Goal: Check status: Check status

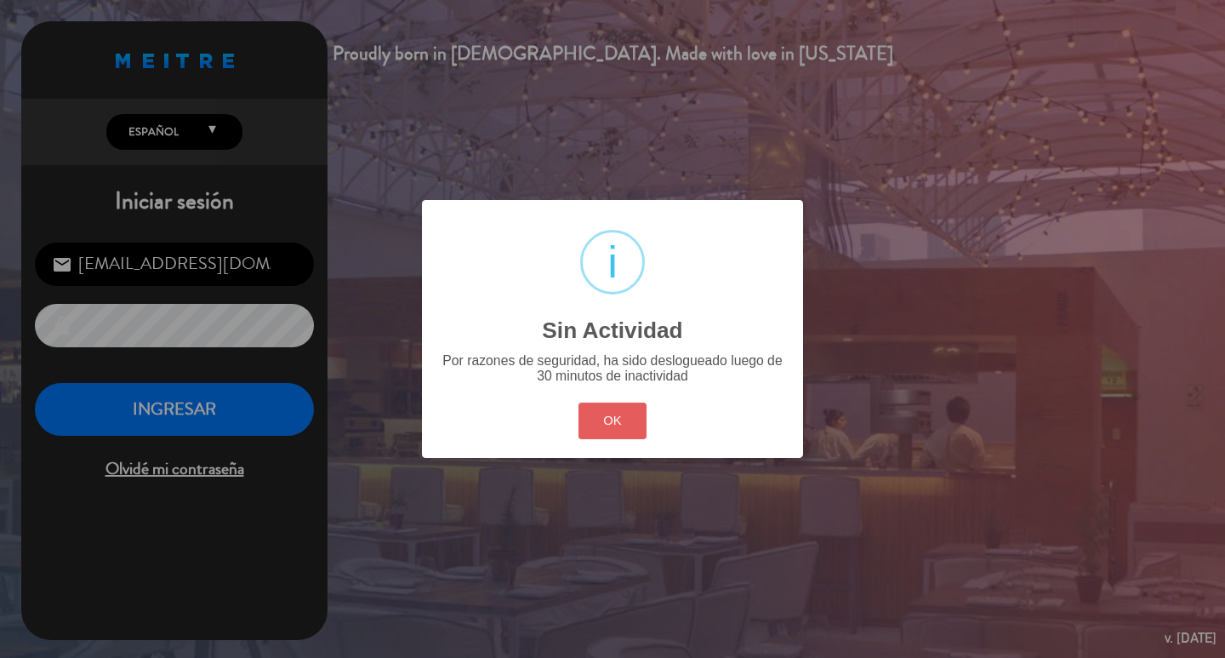
click at [648, 439] on button "OK" at bounding box center [613, 421] width 69 height 37
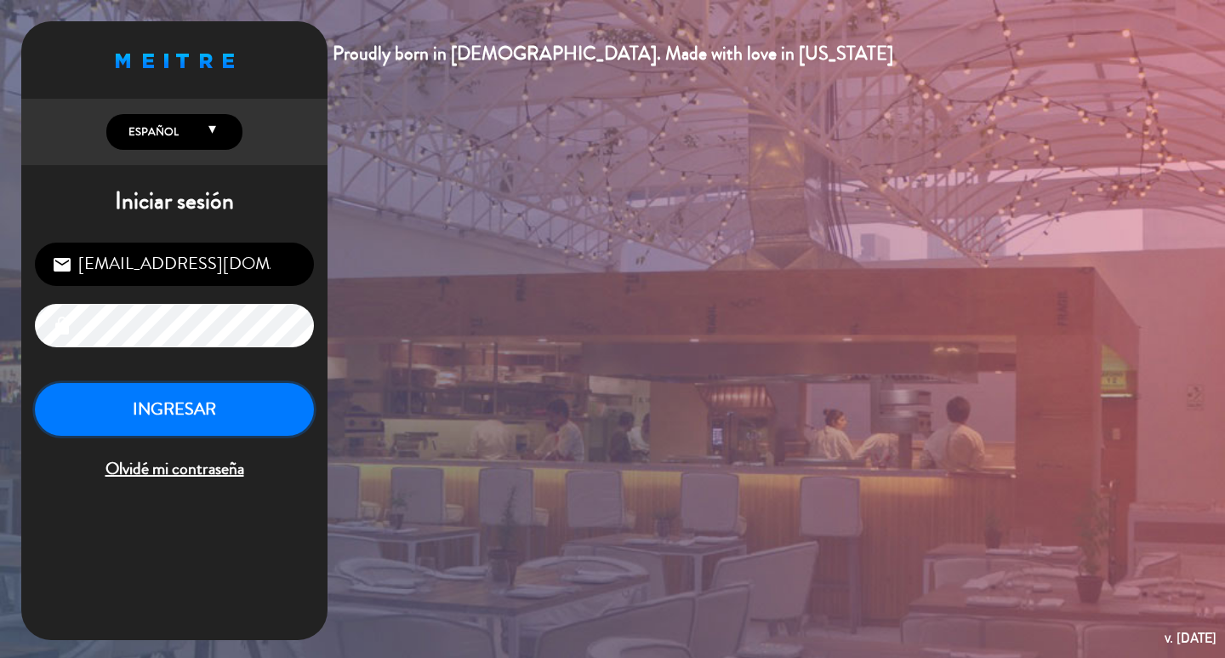
click at [265, 435] on button "INGRESAR" at bounding box center [174, 410] width 279 height 54
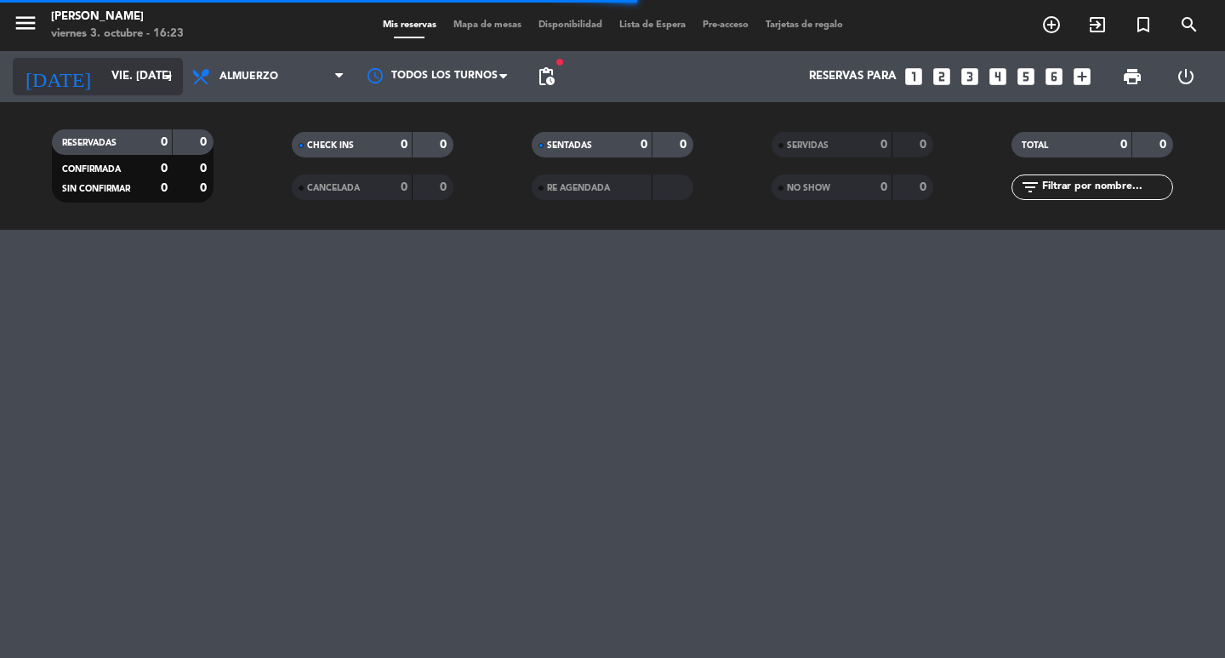
click at [139, 68] on input "vie. [DATE]" at bounding box center [178, 76] width 150 height 31
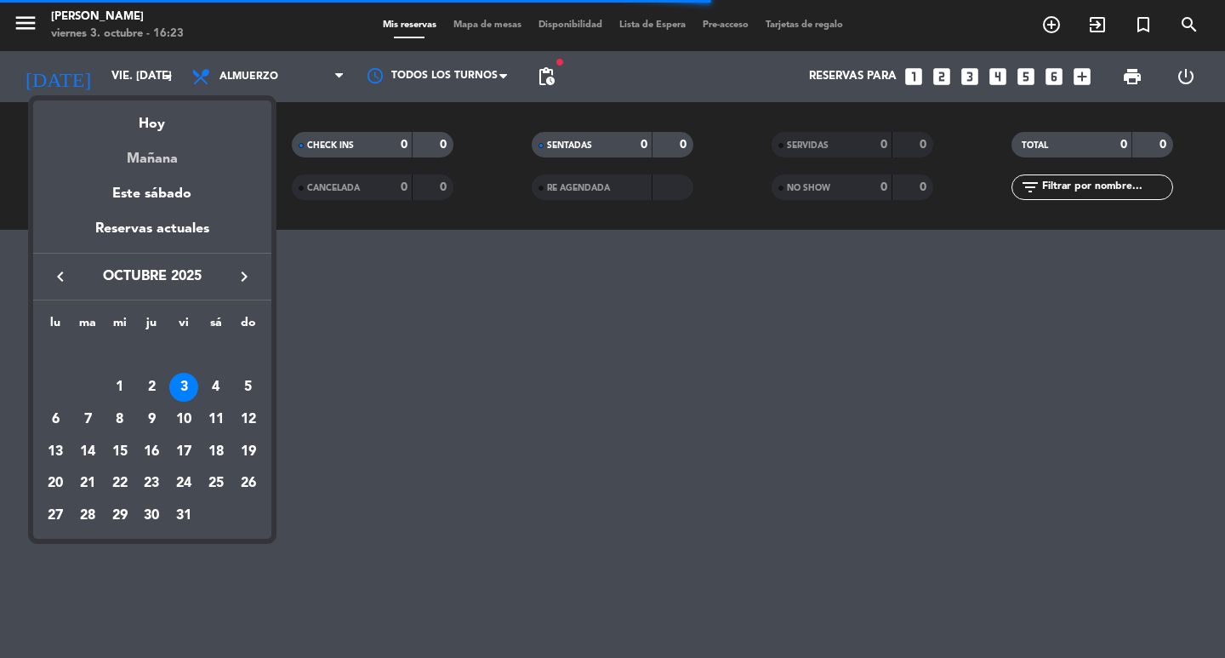
click at [158, 157] on div "Mañana" at bounding box center [152, 152] width 238 height 35
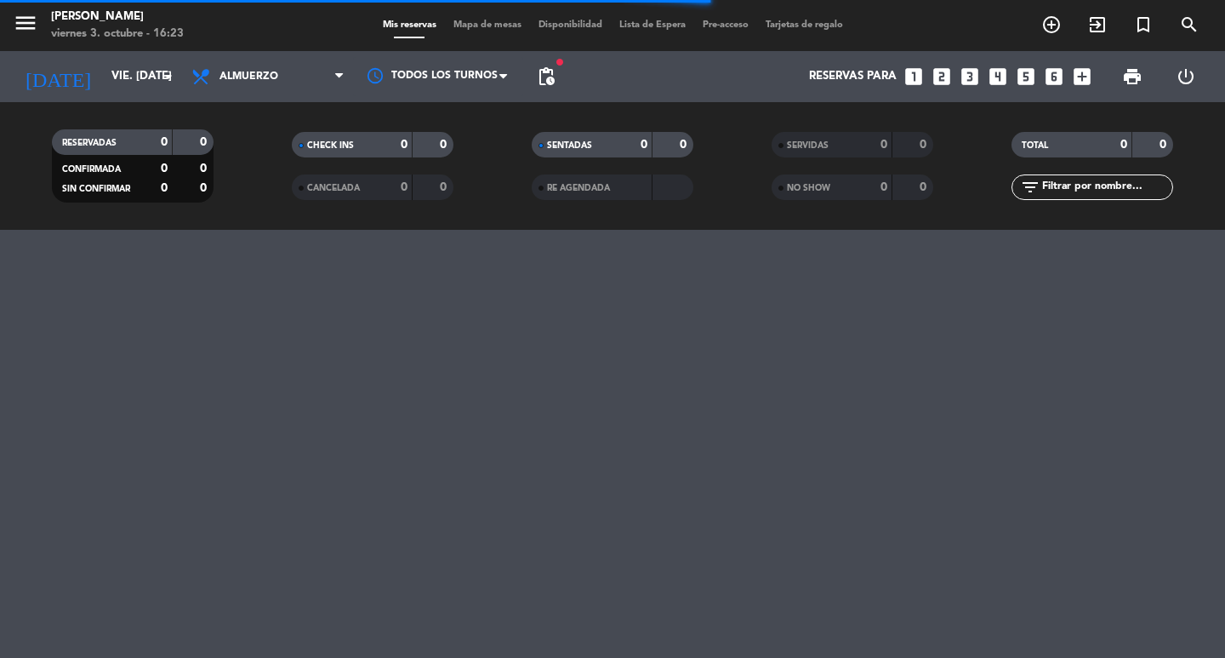
type input "sáb. [DATE]"
click at [295, 73] on span "Almuerzo" at bounding box center [268, 76] width 170 height 37
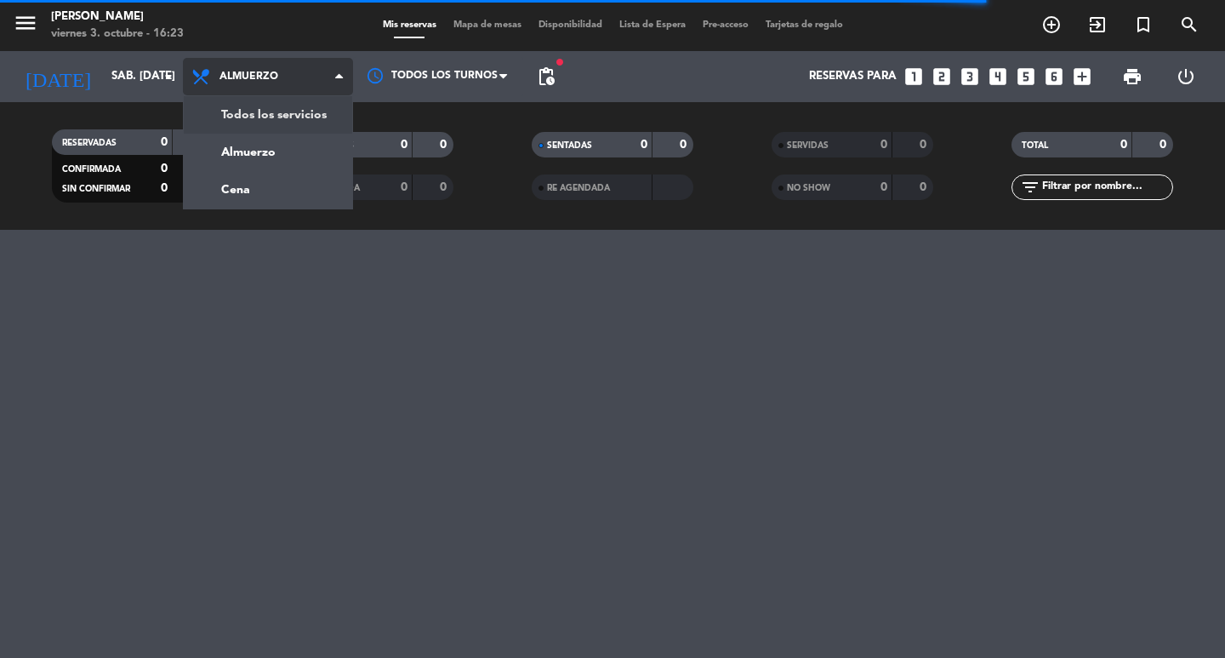
click at [293, 123] on div "menu [PERSON_NAME] 3. octubre - 16:23 Mis reservas Mapa de mesas Disponibilidad…" at bounding box center [612, 115] width 1225 height 230
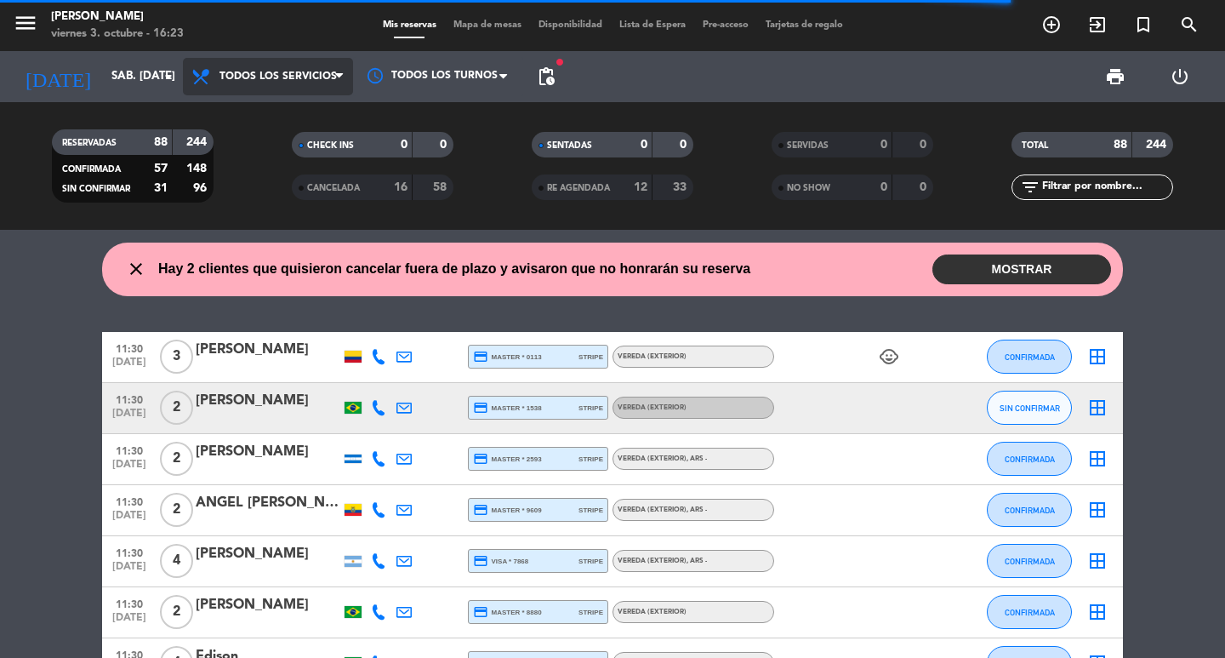
click at [331, 68] on span "Todos los servicios" at bounding box center [268, 76] width 170 height 37
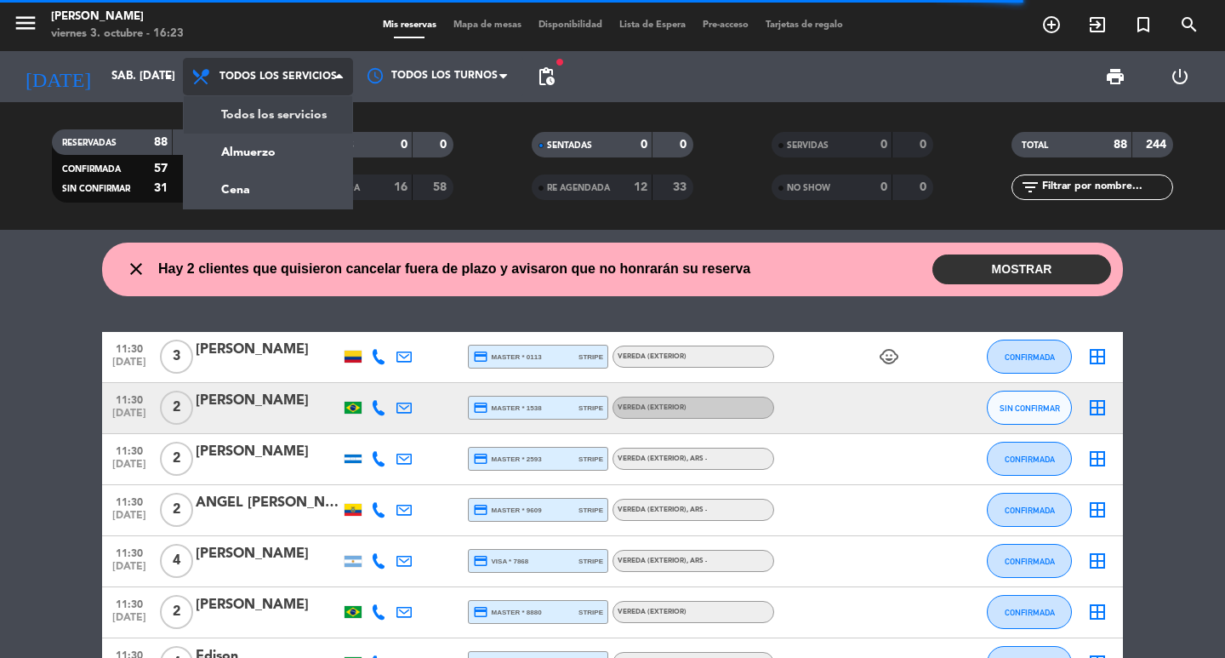
click at [327, 117] on div "menu [PERSON_NAME] 3. octubre - 16:23 Mis reservas Mapa de mesas Disponibilidad…" at bounding box center [612, 115] width 1225 height 230
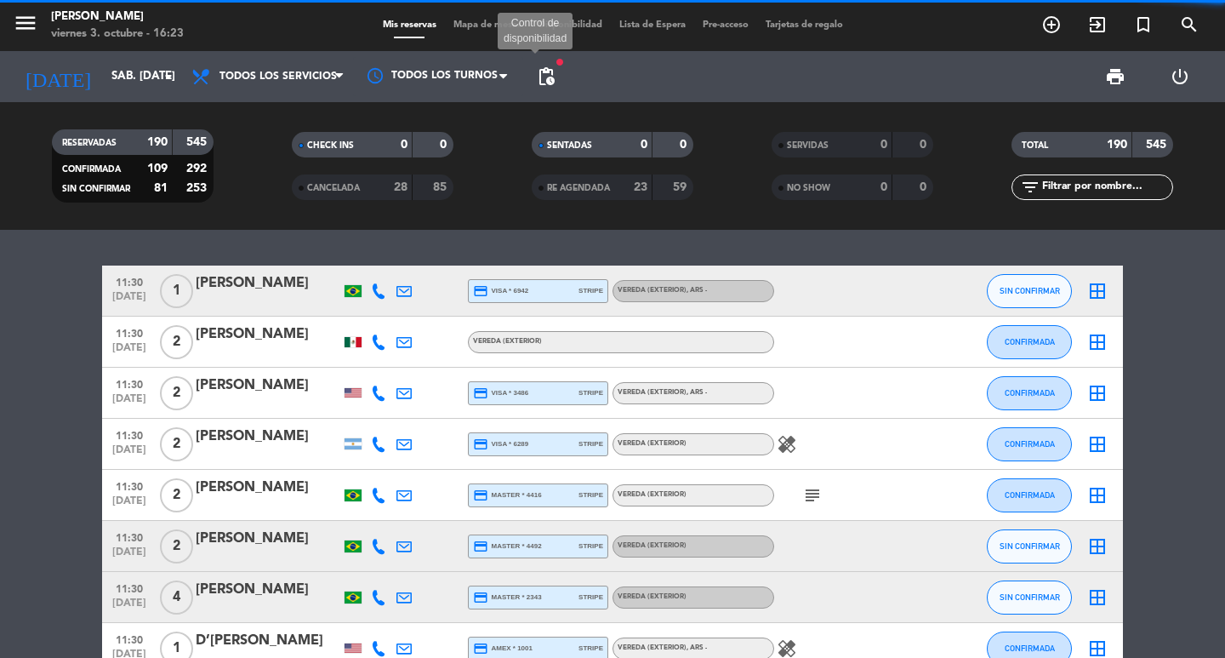
click at [550, 83] on span "pending_actions" at bounding box center [546, 76] width 20 height 20
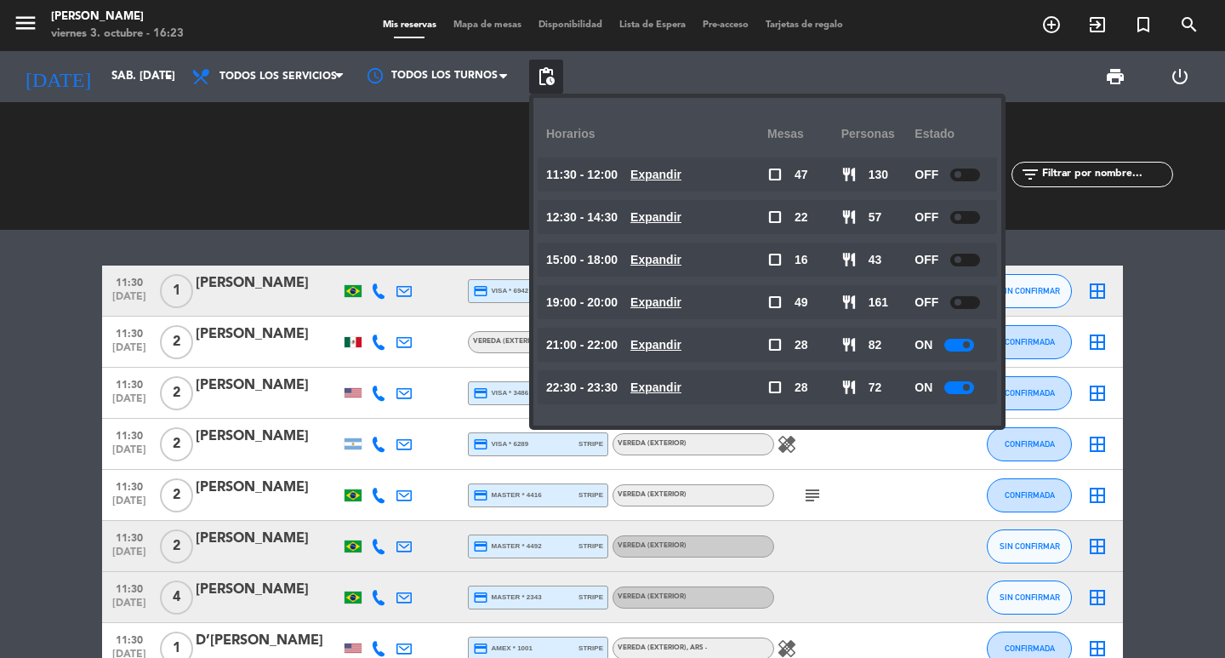
click at [682, 210] on u "Expandir" at bounding box center [656, 217] width 51 height 14
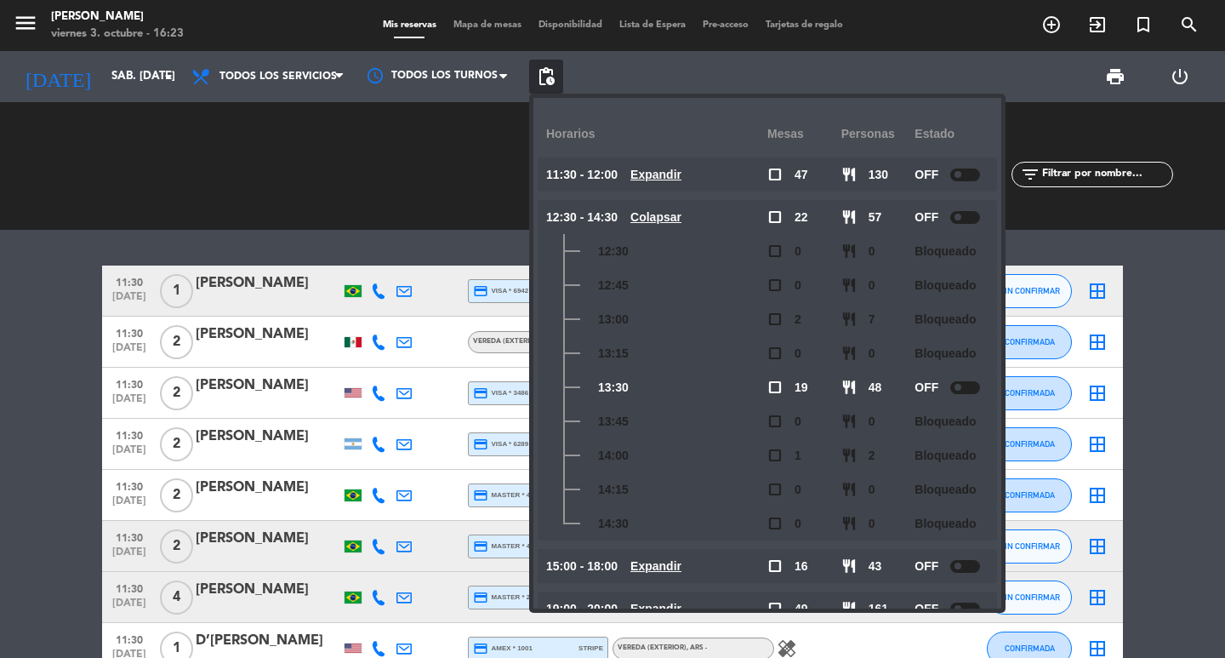
click at [682, 210] on u "Colapsar" at bounding box center [656, 217] width 51 height 14
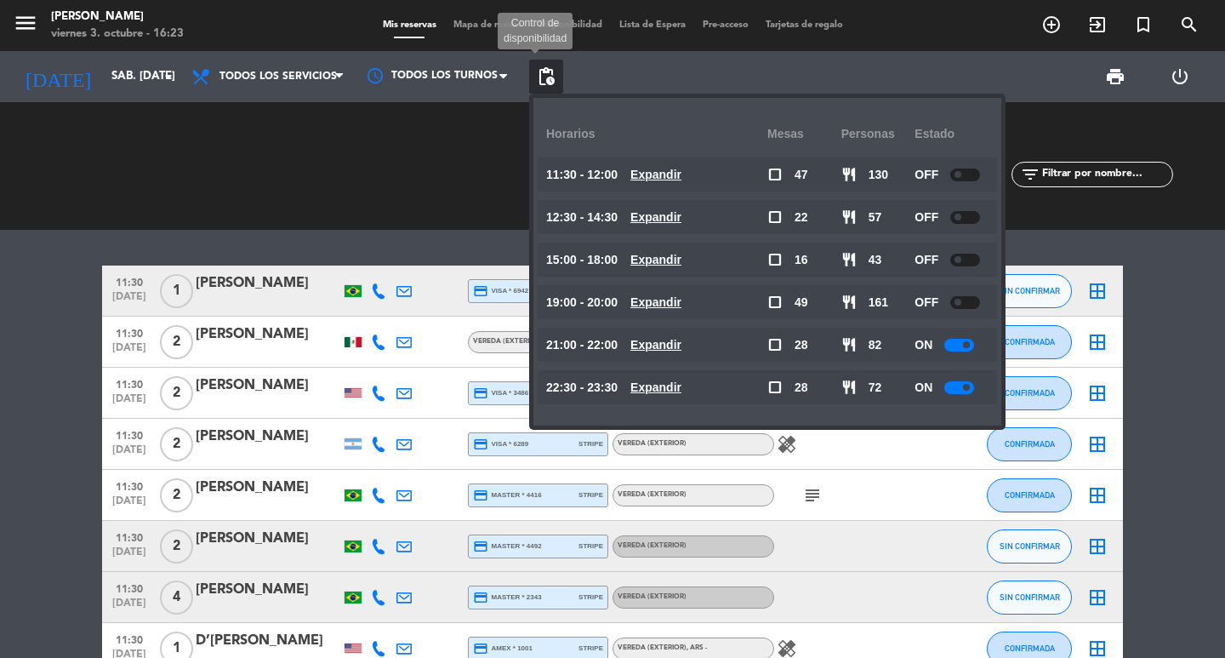
click at [545, 73] on span "pending_actions" at bounding box center [546, 76] width 20 height 20
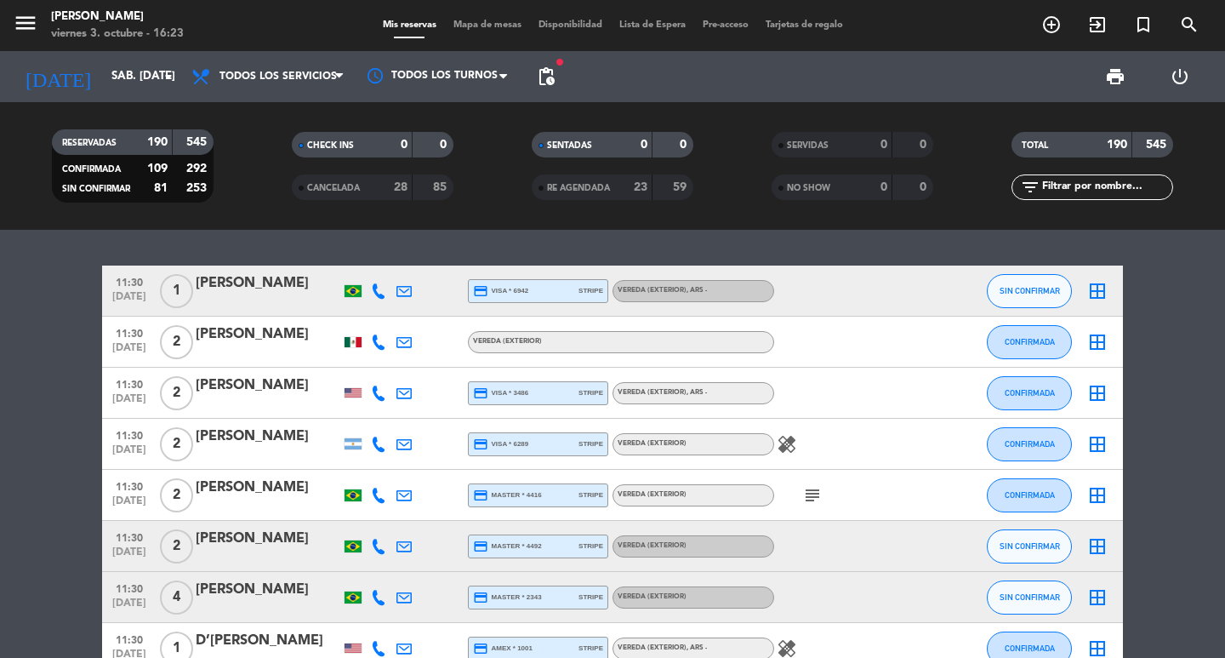
click at [545, 73] on span "pending_actions" at bounding box center [546, 76] width 20 height 20
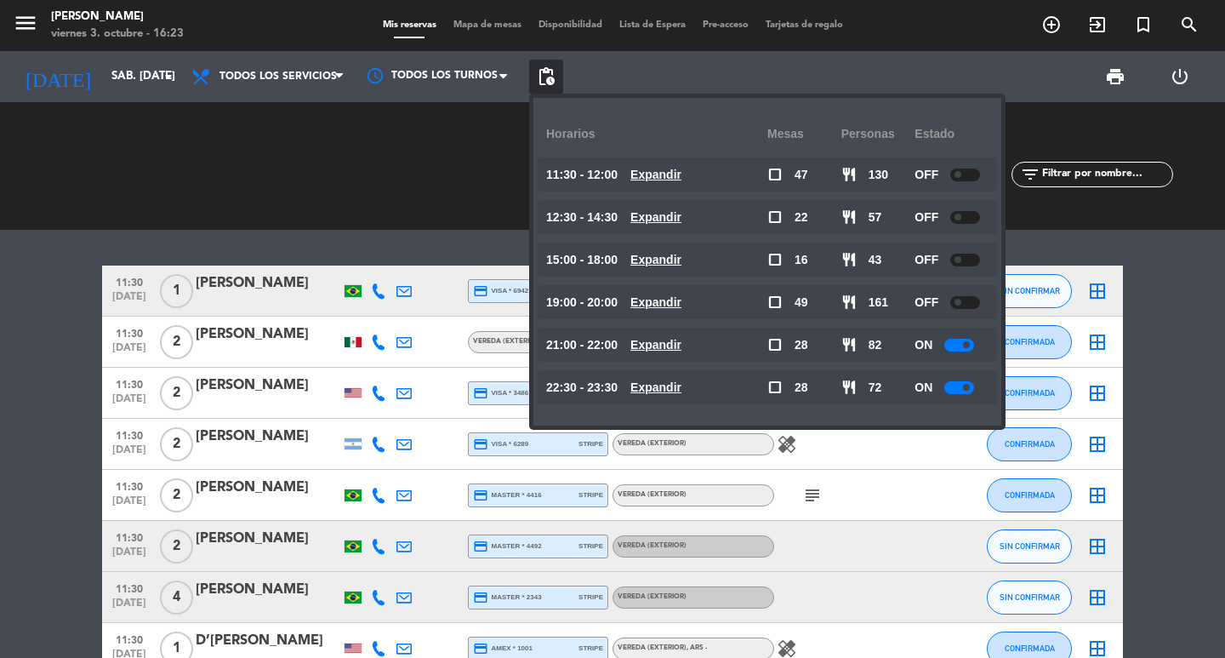
click at [545, 73] on span "pending_actions" at bounding box center [546, 76] width 20 height 20
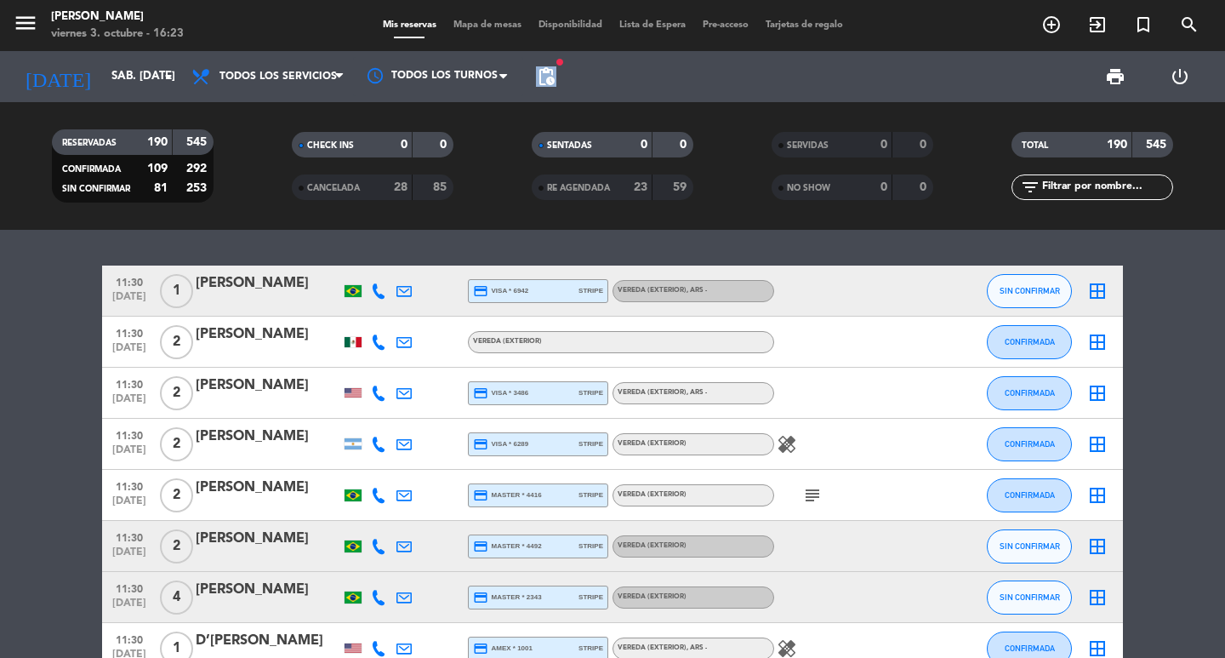
click at [545, 73] on span "pending_actions" at bounding box center [546, 76] width 20 height 20
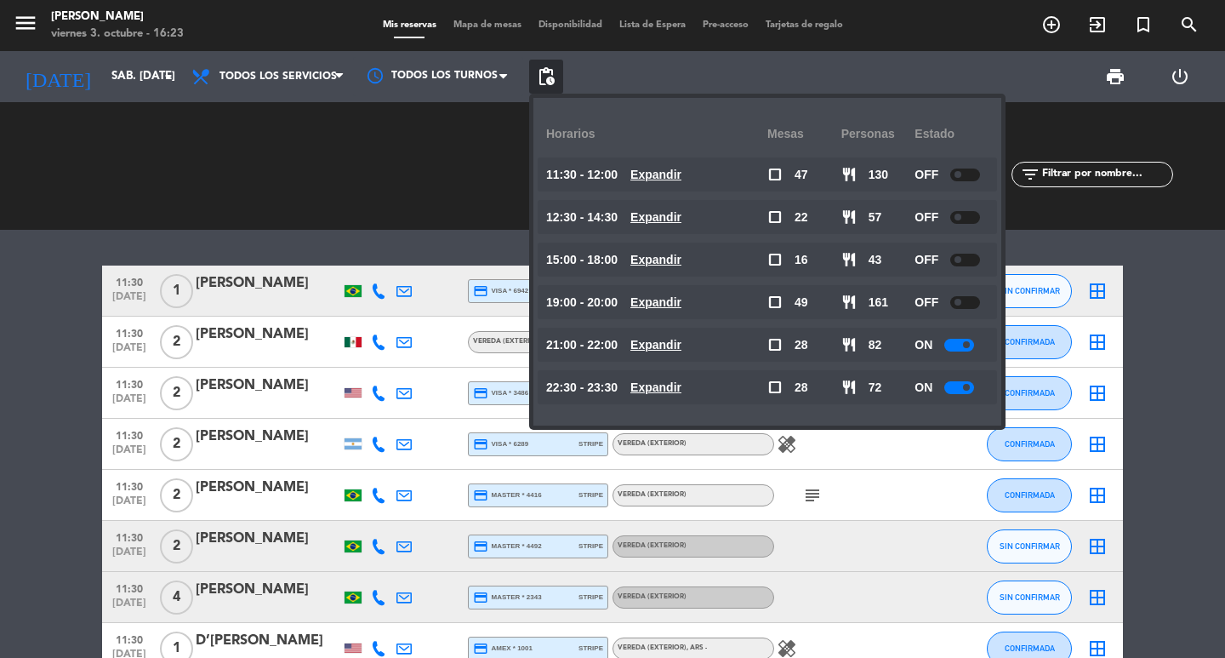
click at [682, 218] on u "Expandir" at bounding box center [656, 217] width 51 height 14
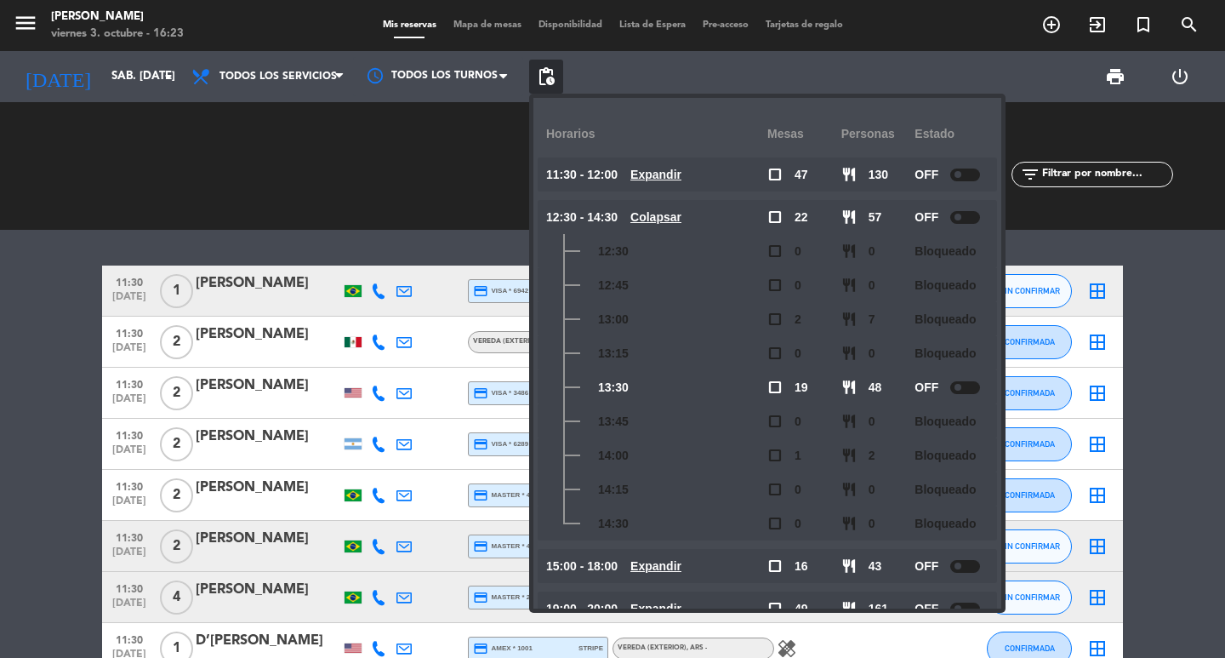
click at [682, 218] on u "Colapsar" at bounding box center [656, 217] width 51 height 14
